Goal: Task Accomplishment & Management: Complete application form

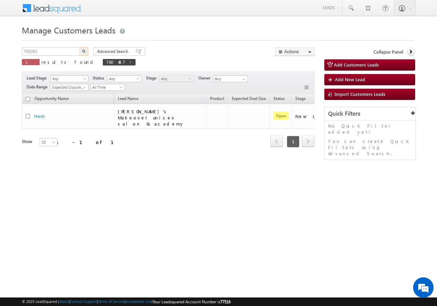
type input "795063"
click at [87, 51] on button "button" at bounding box center [83, 51] width 9 height 8
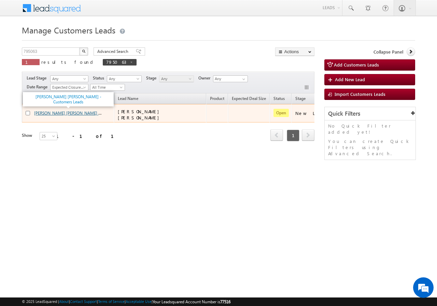
click at [55, 113] on link "GUPTA KAMLESH SHIVKUMAR GUPTA - Customers Leads" at bounding box center [82, 113] width 97 height 6
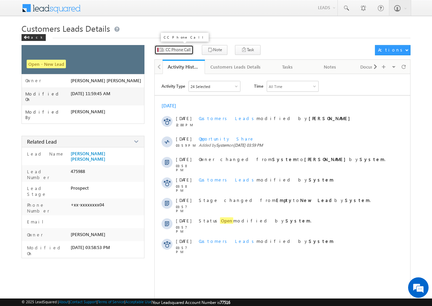
click at [176, 49] on span "CC Phone Call" at bounding box center [178, 50] width 25 height 6
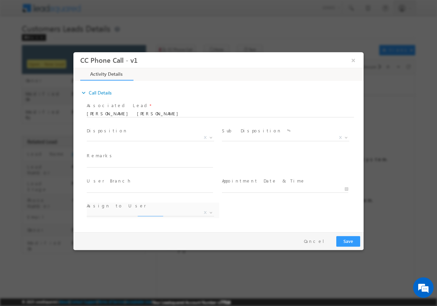
click at [151, 140] on span "X" at bounding box center [150, 137] width 127 height 7
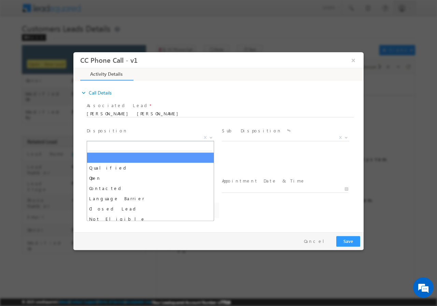
select select "[PERSON_NAME][EMAIL_ADDRESS][PERSON_NAME][DOMAIN_NAME]"
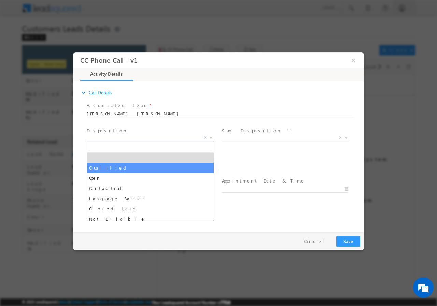
select select "Qualified"
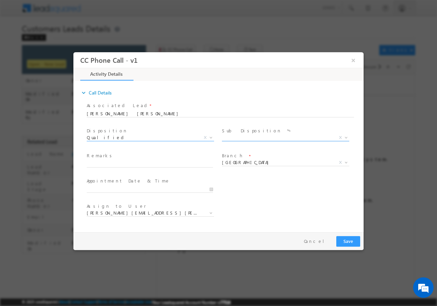
click at [234, 140] on span "Sale Marked X" at bounding box center [288, 139] width 132 height 8
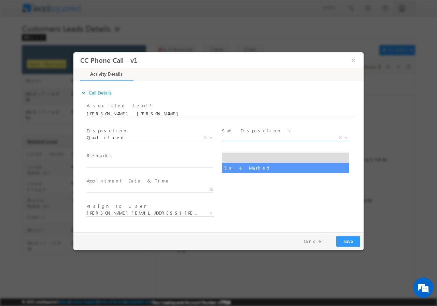
select select "Sale Marked"
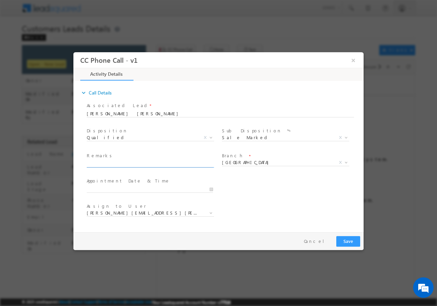
click at [144, 160] on input "text" at bounding box center [150, 163] width 126 height 7
paste input "795063//VB_Interested//[PERSON_NAME] [PERSON_NAME]//7972740804//renovation// lo…"
type input "795063//VB_Interested//[PERSON_NAME] [PERSON_NAME]//7972740804//renovation// lo…"
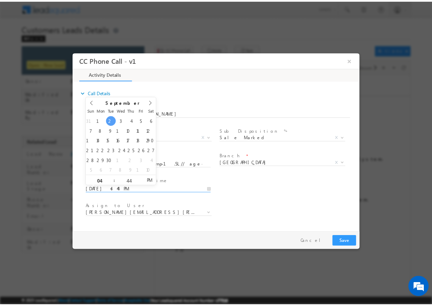
scroll to position [0, 0]
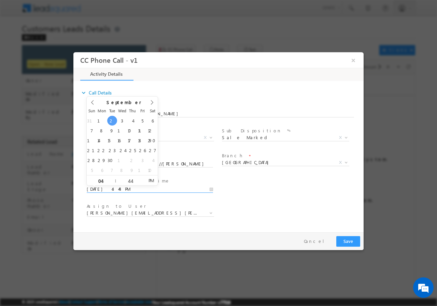
click at [212, 191] on input "[DATE] 4:44 PM" at bounding box center [150, 189] width 126 height 7
type input "[DATE] 5:44 PM"
type input "05"
click at [113, 177] on span at bounding box center [112, 177] width 5 height 5
click at [130, 180] on input "44" at bounding box center [130, 181] width 28 height 4
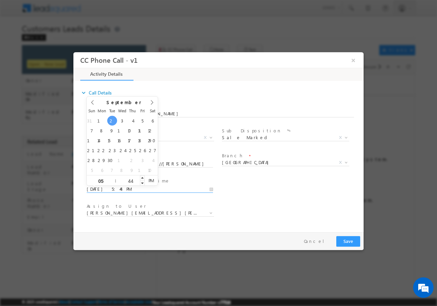
click at [130, 180] on input "44" at bounding box center [130, 181] width 28 height 4
type input "00"
type input "[DATE] 5:00 PM"
click at [268, 188] on div "User Branch * Appointment Date & Time * [DATE] 5:00 PM" at bounding box center [224, 188] width 278 height 25
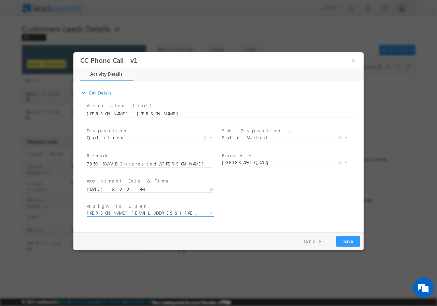
click at [135, 213] on span "[PERSON_NAME][EMAIL_ADDRESS][PERSON_NAME][DOMAIN_NAME]" at bounding box center [142, 213] width 111 height 6
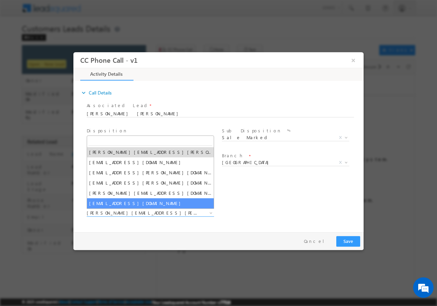
paste input "[EMAIL_ADDRESS][PERSON_NAME][DOMAIN_NAME]"
type input "[EMAIL_ADDRESS][PERSON_NAME][DOMAIN_NAME]"
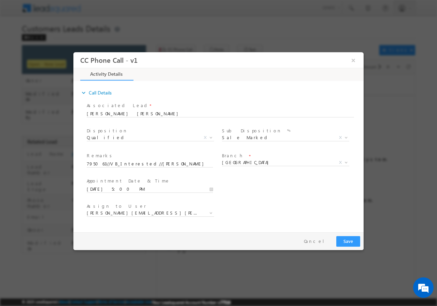
click at [251, 196] on div "User Branch * Appointment Date & Time * [DATE] 5:00 PM" at bounding box center [224, 188] width 278 height 25
click at [347, 244] on button "Save" at bounding box center [348, 241] width 24 height 11
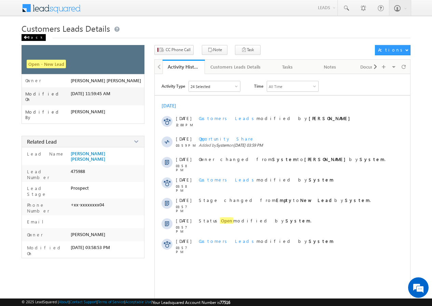
click at [32, 37] on div "Back" at bounding box center [34, 37] width 24 height 7
